Goal: Task Accomplishment & Management: Complete application form

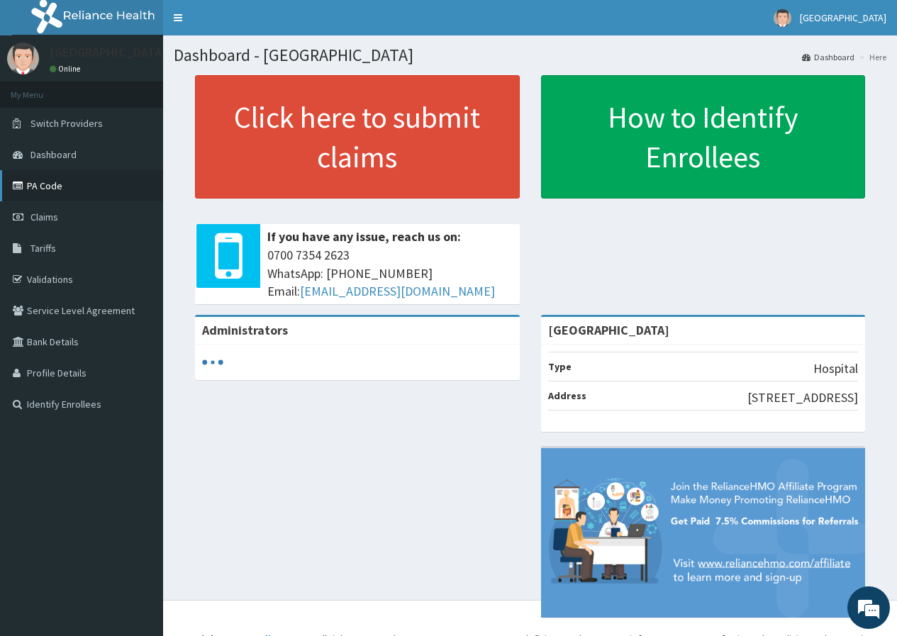
click at [50, 189] on link "PA Code" at bounding box center [81, 185] width 163 height 31
click at [64, 193] on link "PA Code" at bounding box center [81, 185] width 163 height 31
click at [60, 181] on link "PA Code" at bounding box center [81, 185] width 163 height 31
click at [62, 211] on link "Claims" at bounding box center [81, 216] width 163 height 31
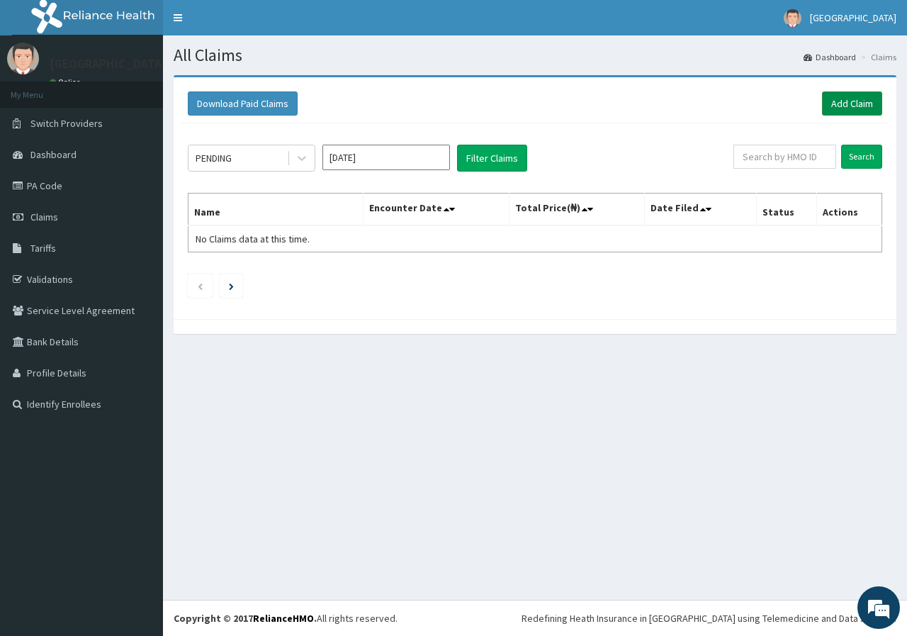
click at [844, 111] on link "Add Claim" at bounding box center [852, 103] width 60 height 24
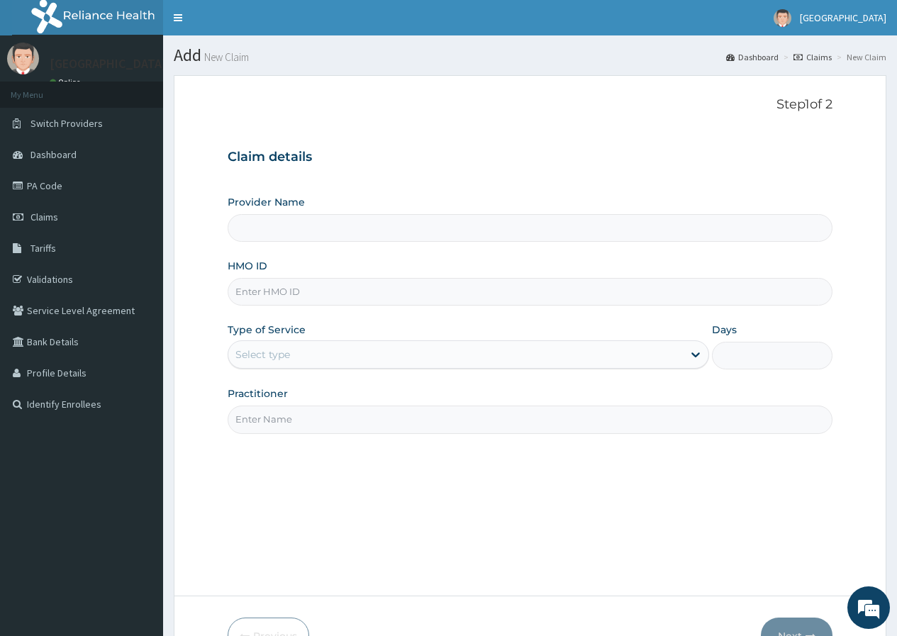
type input "[GEOGRAPHIC_DATA]"
paste input "GSV/11431/A"
type input "GSV/11431/A"
click at [324, 362] on div "Select type" at bounding box center [455, 354] width 454 height 23
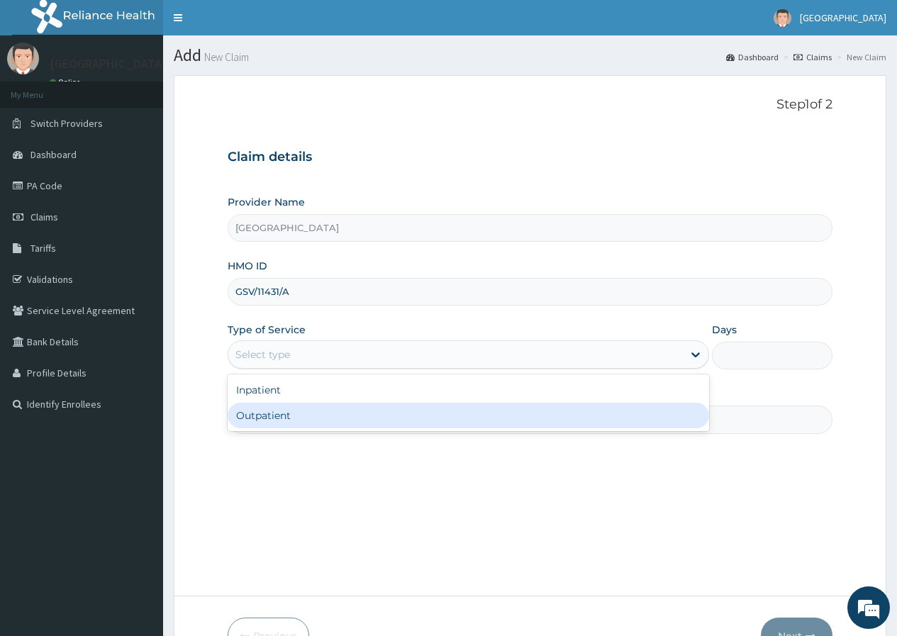
click at [325, 417] on div "Outpatient" at bounding box center [468, 416] width 481 height 26
type input "1"
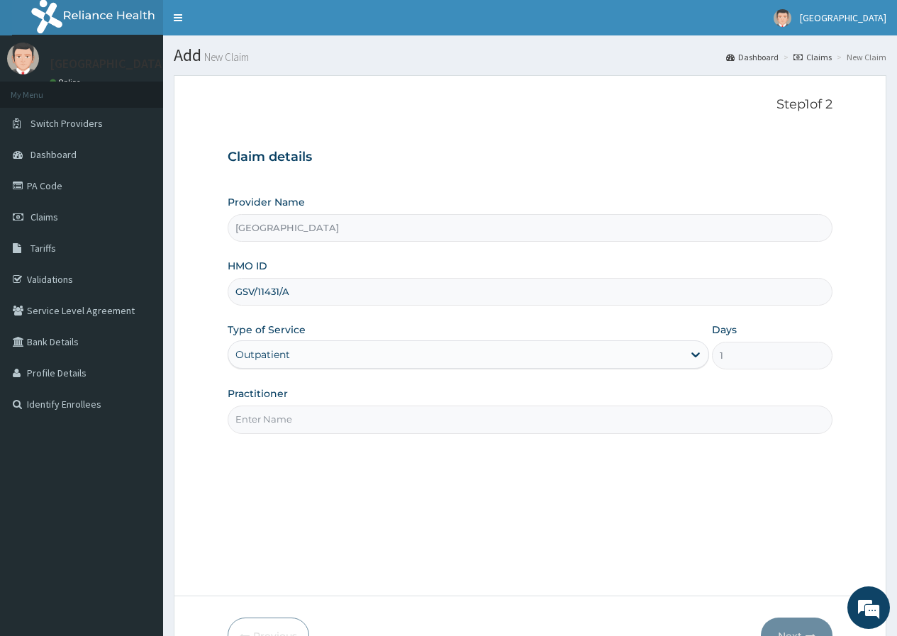
click at [327, 421] on input "Practitioner" at bounding box center [530, 419] width 605 height 28
type input "DR EZEH"
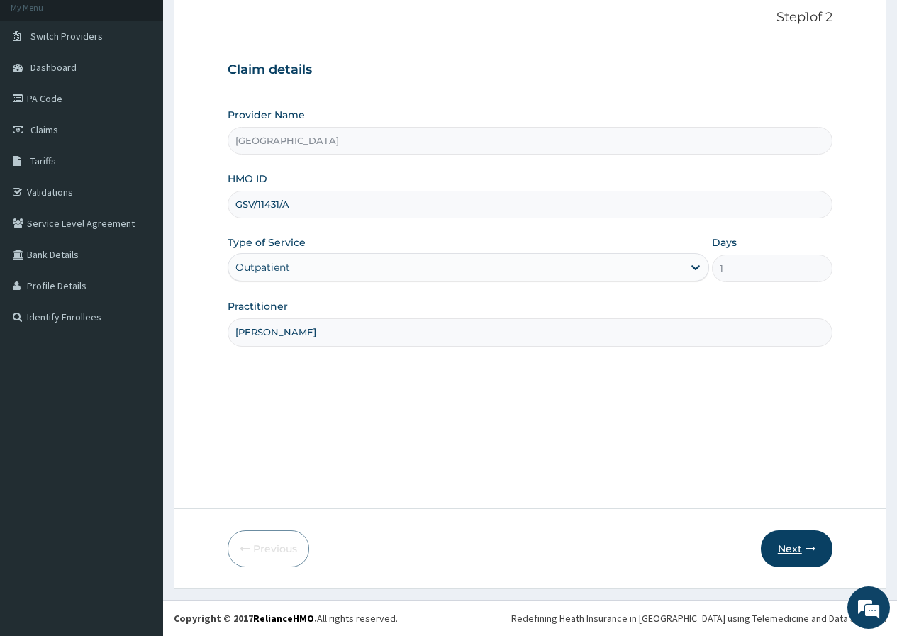
click at [799, 547] on button "Next" at bounding box center [796, 548] width 72 height 37
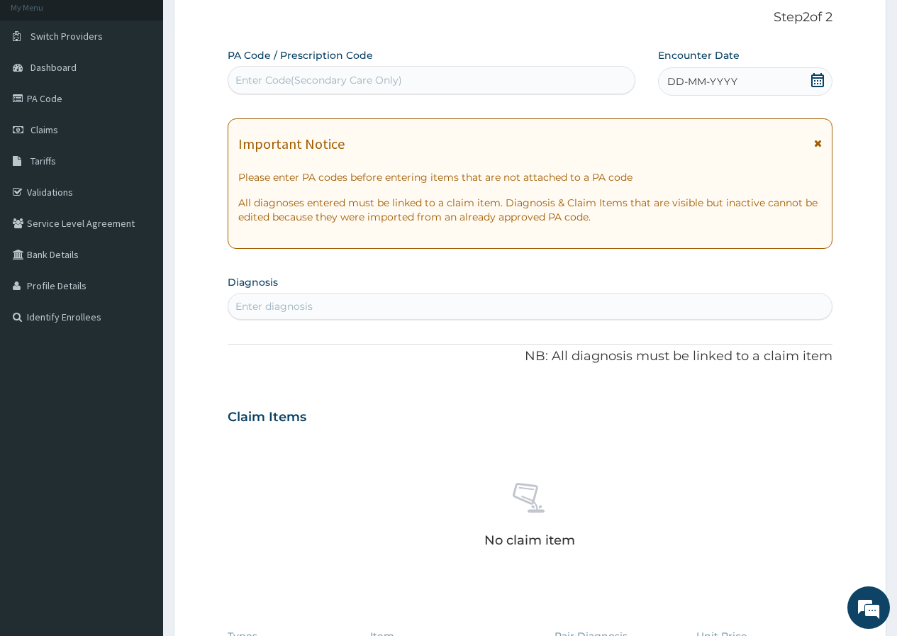
drag, startPoint x: 300, startPoint y: 84, endPoint x: 309, endPoint y: 81, distance: 9.9
click at [309, 81] on div "Enter Code(Secondary Care Only)" at bounding box center [318, 80] width 167 height 14
paste input "PA/CCBAC8"
type input "PA/CCBAC8"
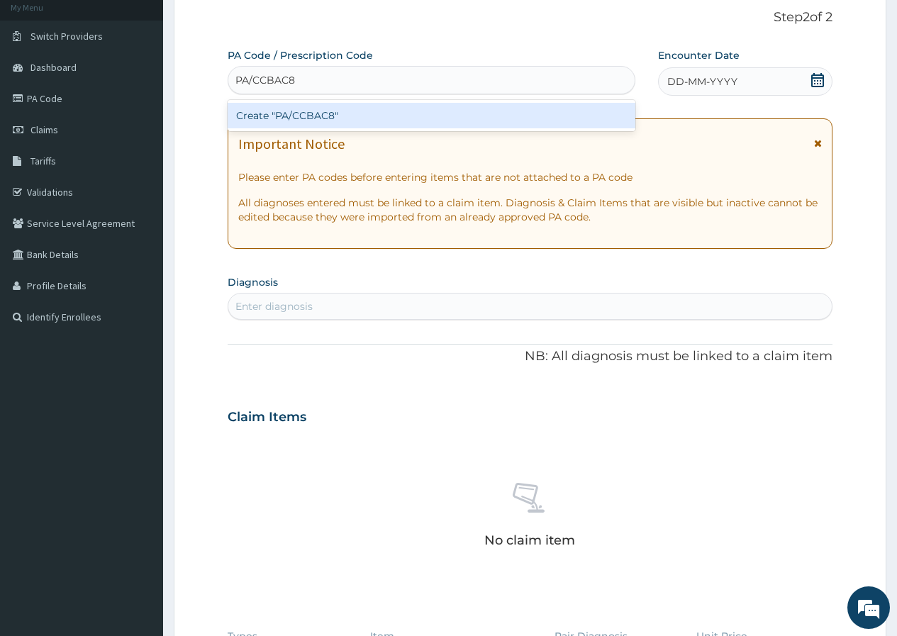
click at [325, 110] on div "Create "PA/CCBAC8"" at bounding box center [431, 116] width 407 height 26
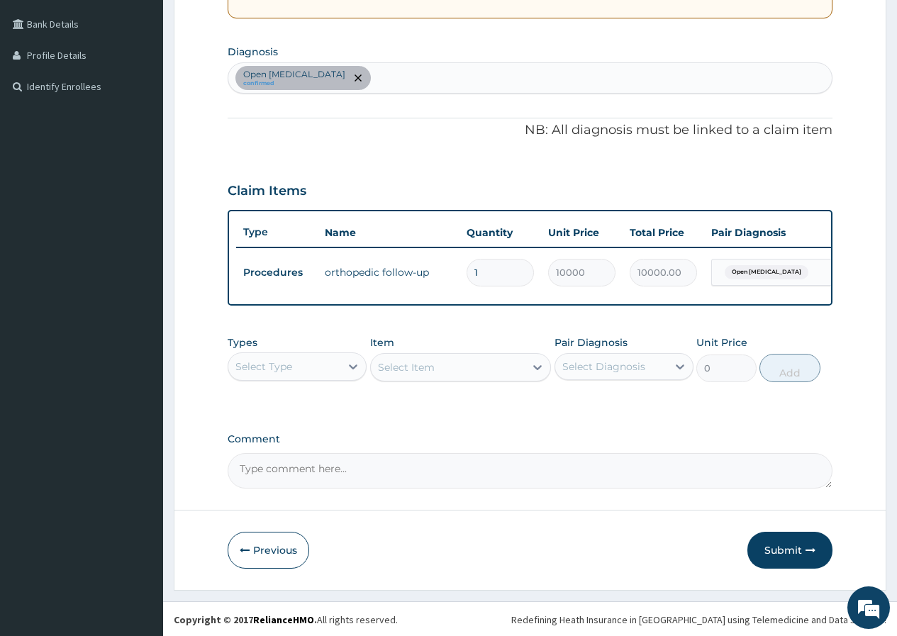
scroll to position [330, 0]
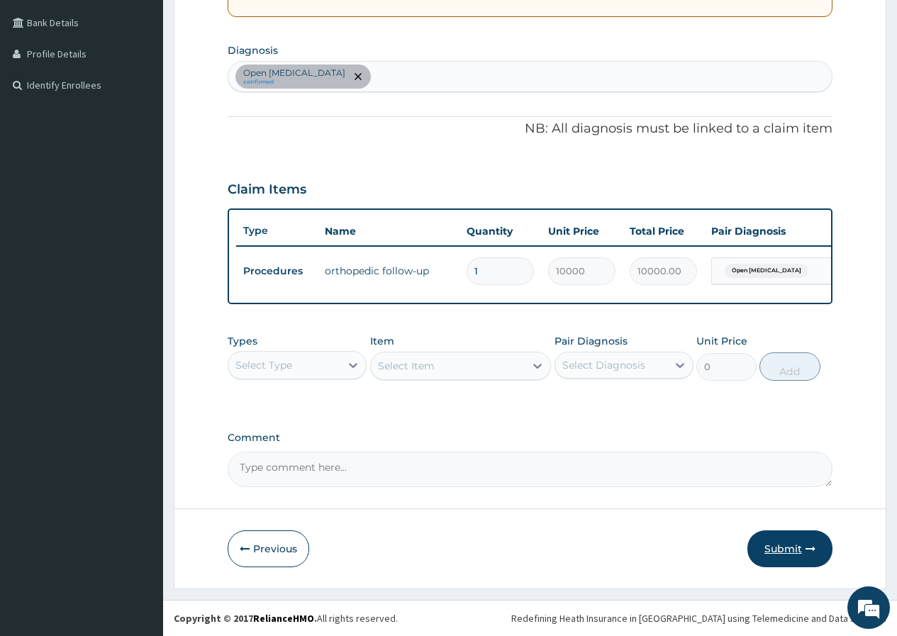
click at [787, 549] on button "Submit" at bounding box center [789, 548] width 85 height 37
